Goal: Task Accomplishment & Management: Use online tool/utility

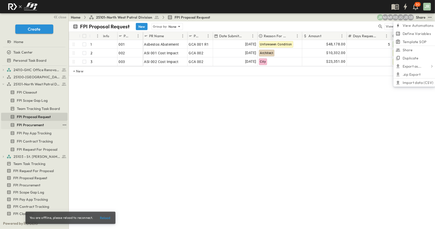
click at [37, 124] on span "FPI Procurement" at bounding box center [30, 124] width 27 height 5
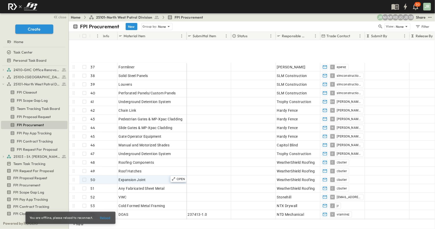
scroll to position [331, 0]
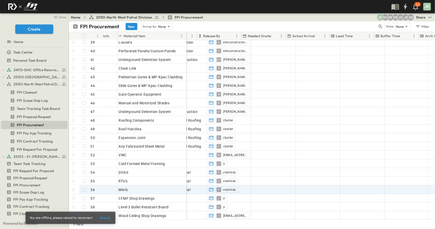
drag, startPoint x: 263, startPoint y: 186, endPoint x: 304, endPoint y: 185, distance: 40.8
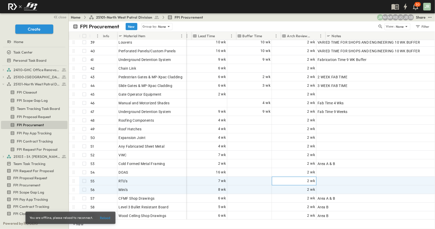
scroll to position [331, 381]
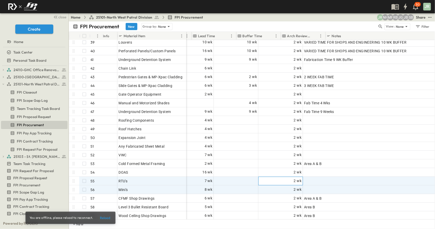
drag, startPoint x: 314, startPoint y: 180, endPoint x: 341, endPoint y: 181, distance: 26.8
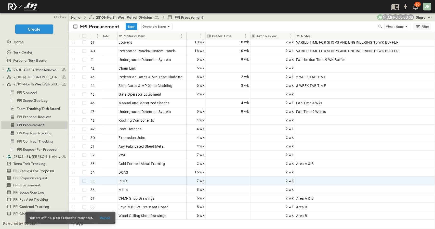
click at [424, 27] on div "Filter" at bounding box center [422, 27] width 15 height 6
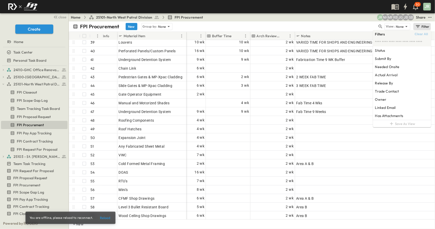
click at [345, 23] on div "FPI Procurement New Group by: None" at bounding box center [225, 26] width 305 height 7
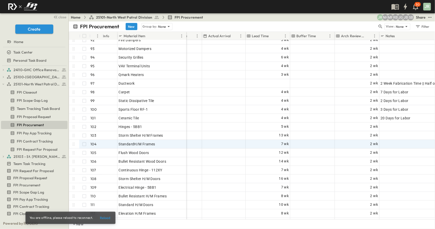
scroll to position [815, 297]
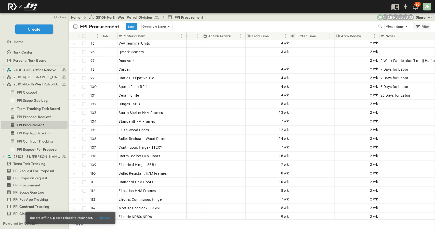
click at [422, 27] on div "Filter" at bounding box center [422, 27] width 15 height 6
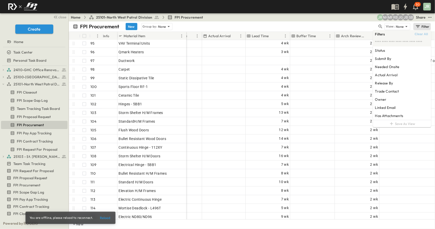
drag, startPoint x: 355, startPoint y: 25, endPoint x: 359, endPoint y: 24, distance: 3.7
click at [355, 25] on div "FPI Procurement New Group by: None" at bounding box center [225, 26] width 305 height 7
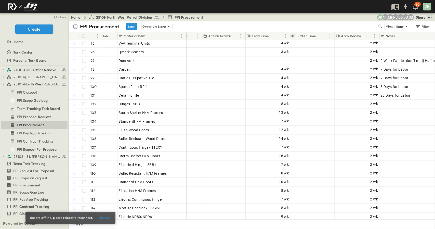
click at [430, 19] on icon "test" at bounding box center [429, 17] width 5 height 5
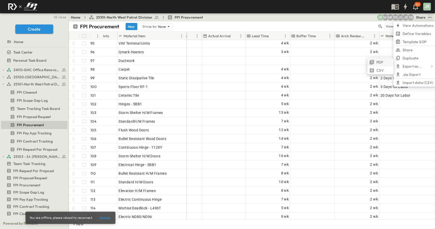
click at [379, 64] on span "PDF" at bounding box center [379, 62] width 7 height 5
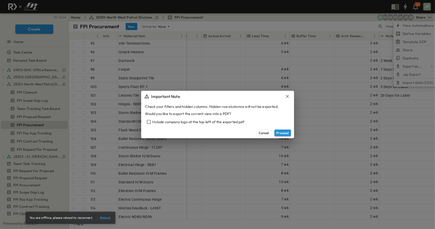
click at [153, 123] on div "Include company logo at the top left of the exported pdf" at bounding box center [217, 121] width 145 height 7
click at [287, 96] on icon "button" at bounding box center [287, 96] width 5 height 5
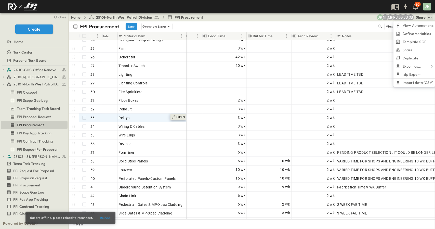
scroll to position [204, 340]
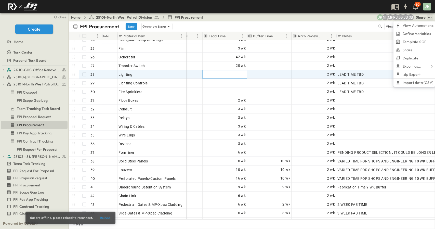
click at [214, 73] on div at bounding box center [225, 74] width 44 height 8
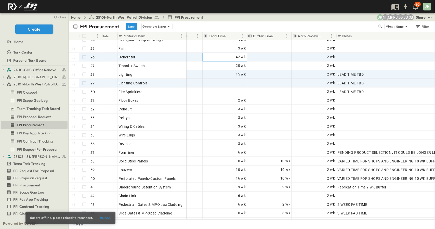
click at [237, 56] on span "42 wk" at bounding box center [241, 57] width 10 height 6
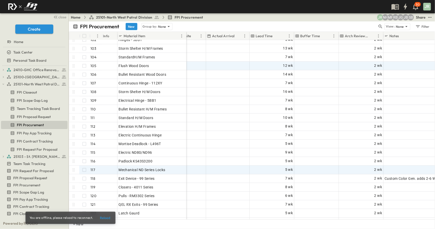
scroll to position [892, 293]
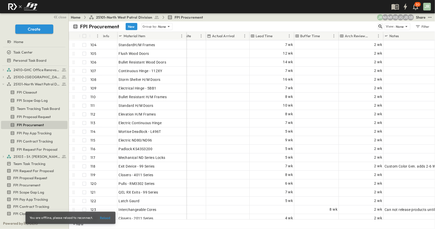
click at [384, 25] on button "button" at bounding box center [380, 26] width 6 height 7
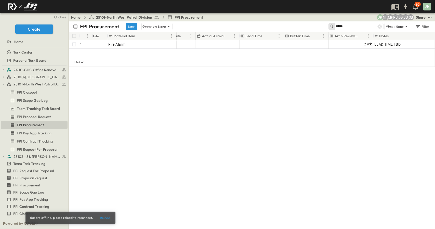
scroll to position [0, 293]
type input "*****"
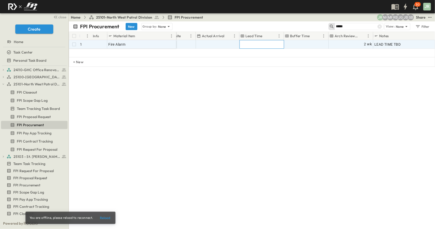
click at [257, 41] on div at bounding box center [262, 44] width 44 height 8
type input "**"
click at [380, 27] on icon at bounding box center [379, 26] width 5 height 5
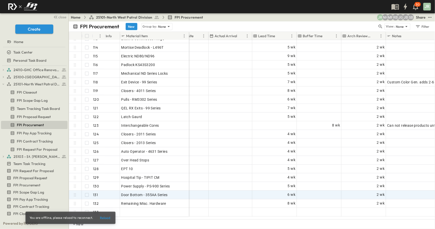
scroll to position [994, 293]
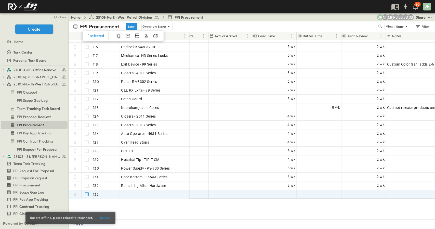
click at [120, 36] on icon "button" at bounding box center [118, 35] width 5 height 5
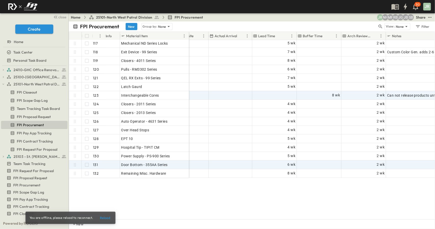
scroll to position [1019, 293]
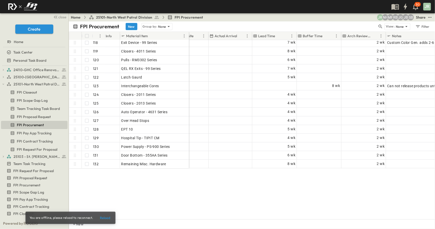
click at [194, 177] on div "Padlock KS43S3200 116 OPEN Padlock KS43S3200 Mechanical ND Series Locks 117 OPE…" at bounding box center [252, 129] width 366 height 179
click at [38, 116] on span "FPI Proposal Request" at bounding box center [34, 116] width 34 height 5
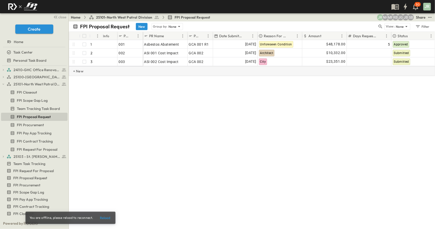
click at [85, 76] on div "+ New" at bounding box center [252, 71] width 366 height 10
click at [123, 69] on div at bounding box center [130, 70] width 23 height 7
